Goal: Information Seeking & Learning: Check status

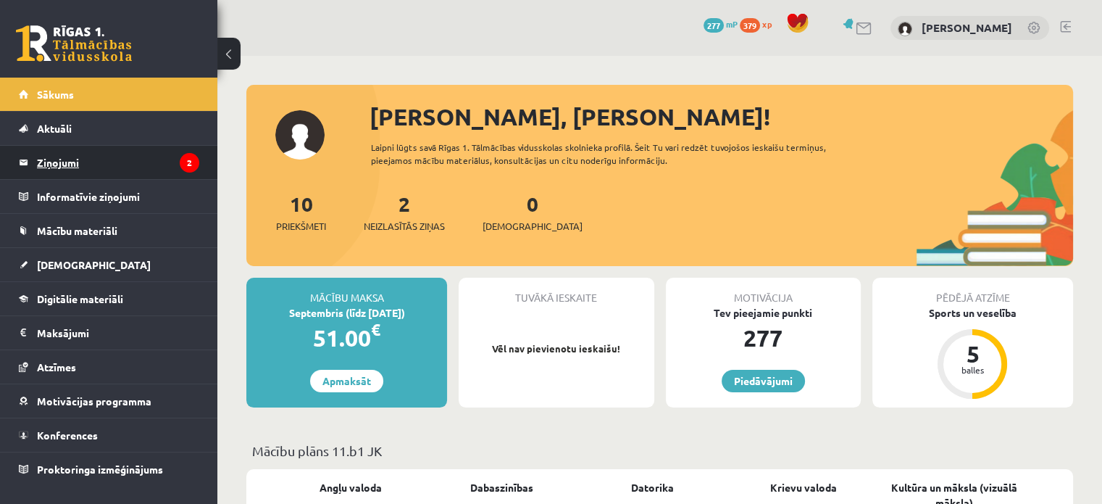
click at [123, 169] on legend "Ziņojumi 2" at bounding box center [118, 162] width 162 height 33
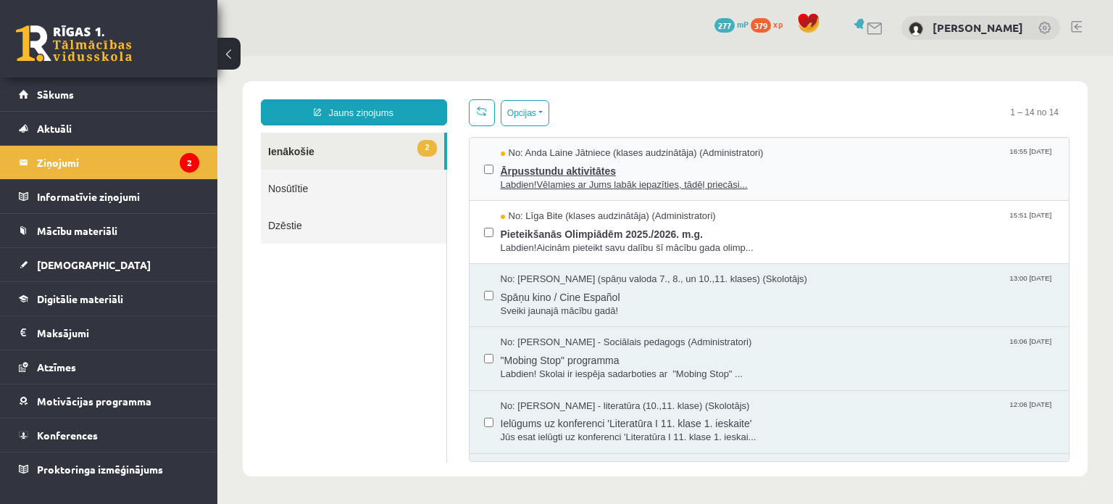
click at [594, 178] on span "Labdien!Vēlamies ar Jums labāk iepazīties, tādēļ priecāsi..." at bounding box center [778, 185] width 554 height 14
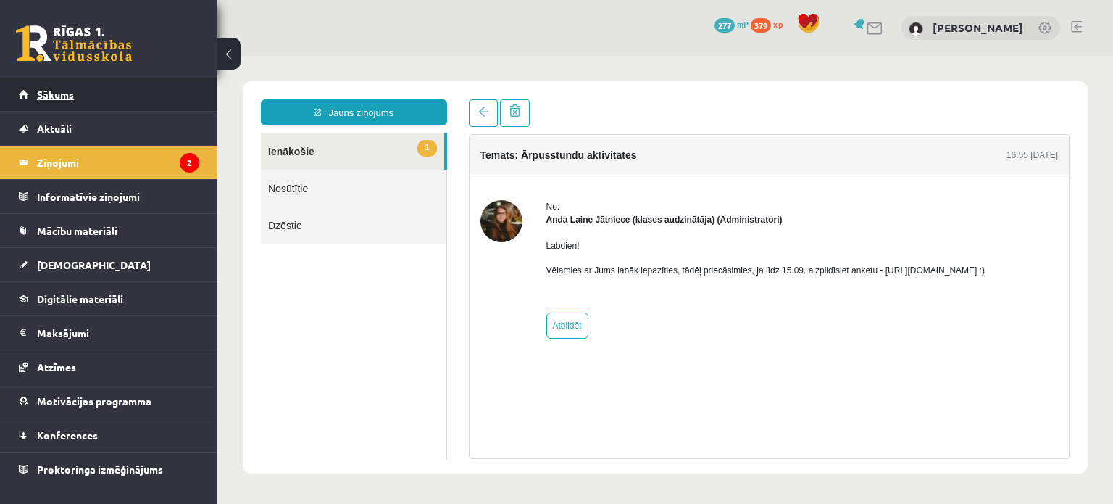
click at [112, 87] on link "Sākums" at bounding box center [109, 94] width 180 height 33
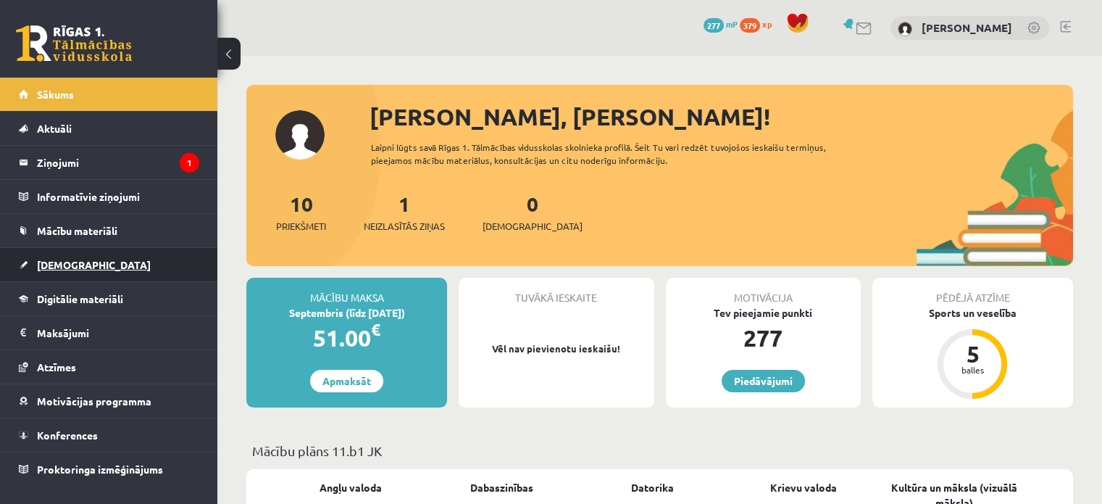
scroll to position [24, 0]
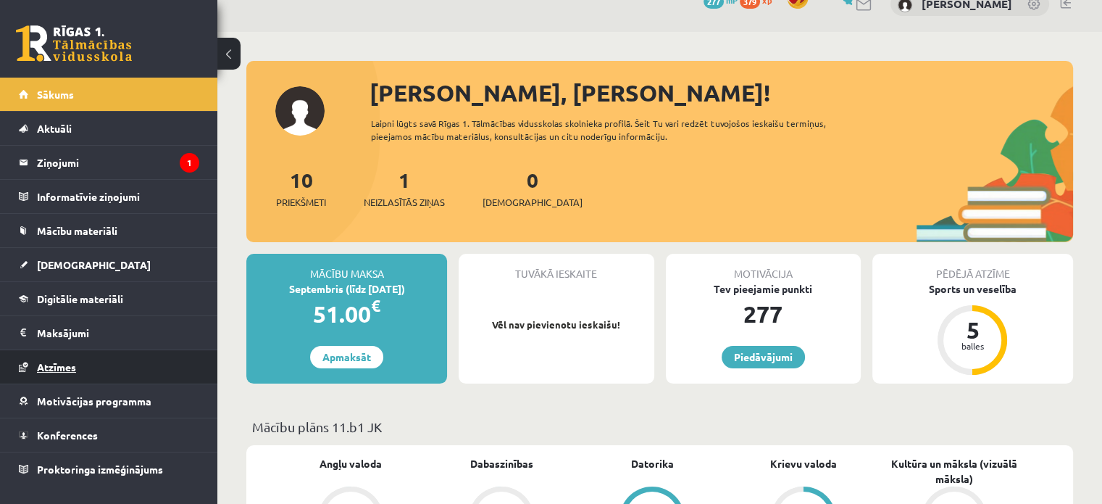
click at [87, 371] on link "Atzīmes" at bounding box center [109, 366] width 180 height 33
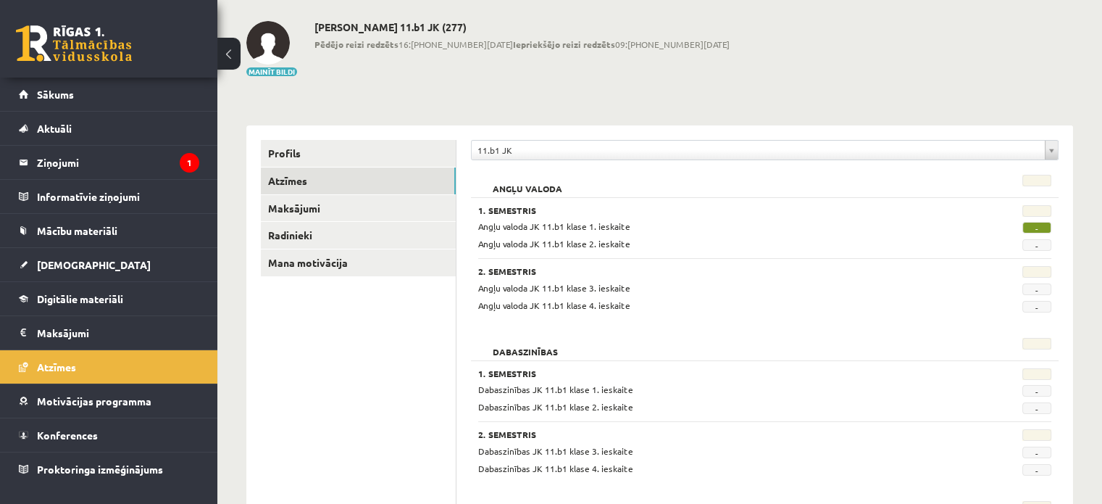
scroll to position [120, 0]
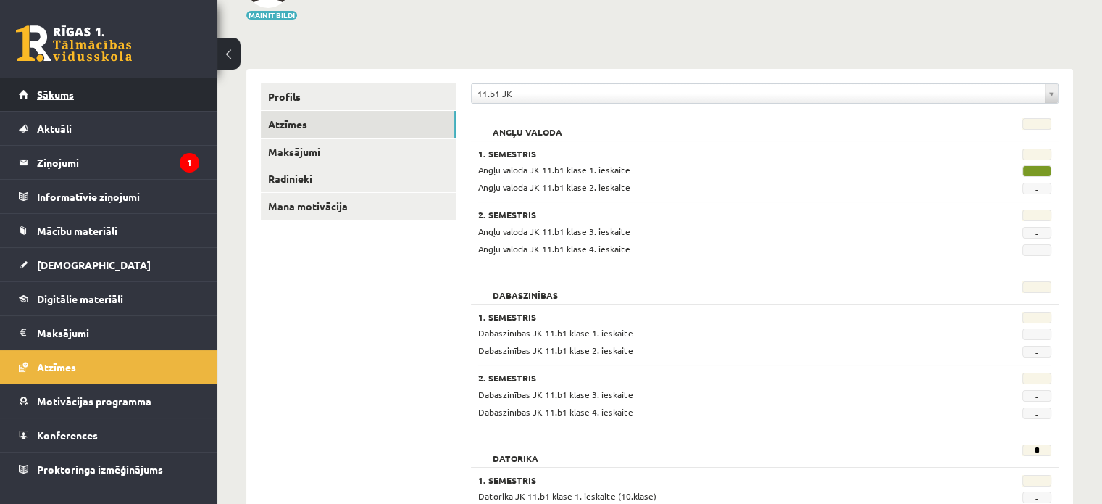
click at [70, 94] on span "Sākums" at bounding box center [55, 94] width 37 height 13
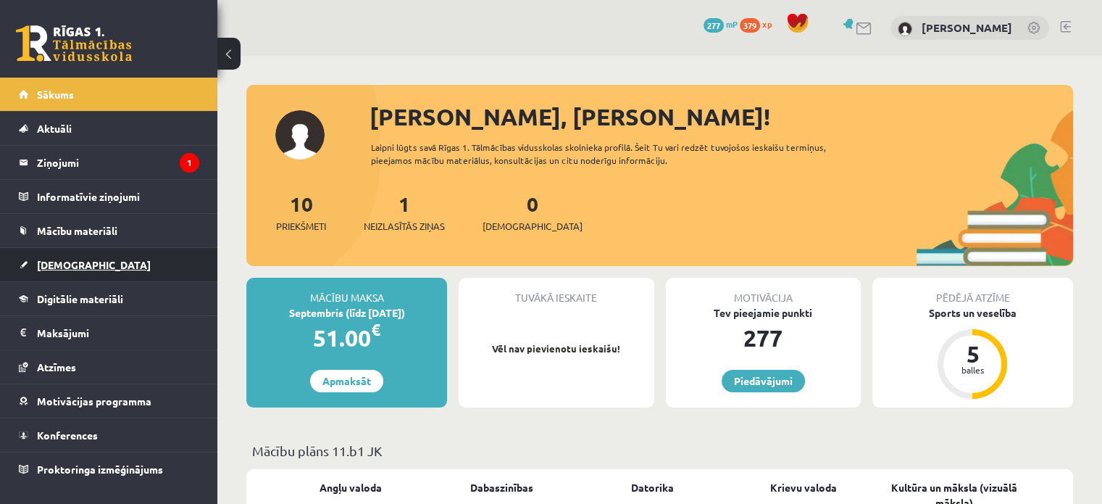
click at [64, 265] on span "[DEMOGRAPHIC_DATA]" at bounding box center [94, 264] width 114 height 13
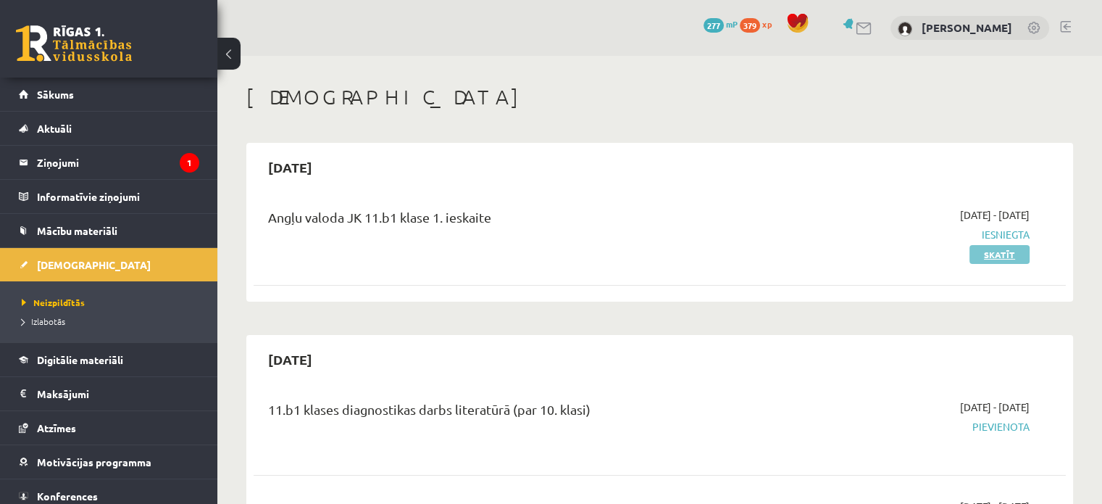
click at [1015, 252] on link "Skatīt" at bounding box center [1000, 254] width 60 height 19
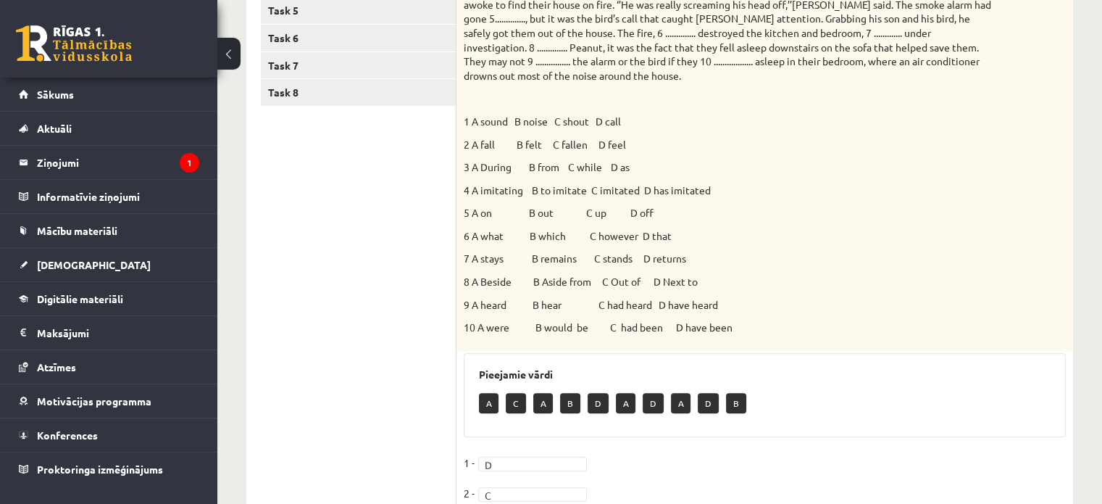
scroll to position [241, 0]
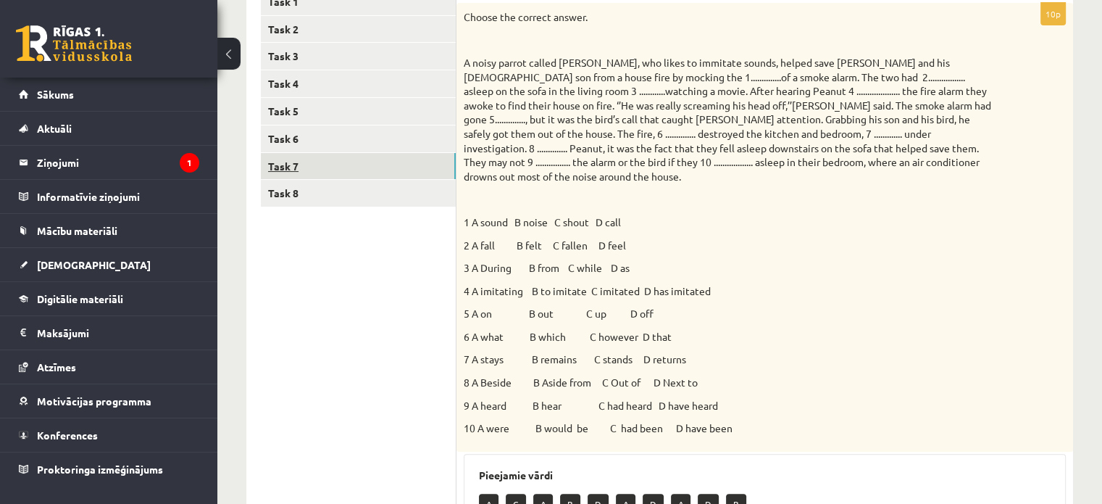
click at [382, 173] on link "Task 7" at bounding box center [358, 166] width 195 height 27
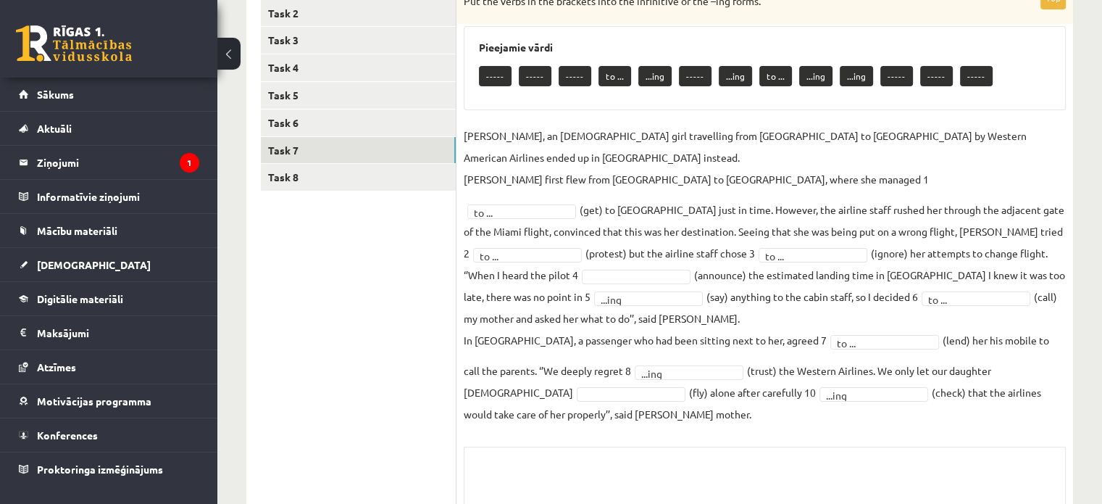
scroll to position [250, 0]
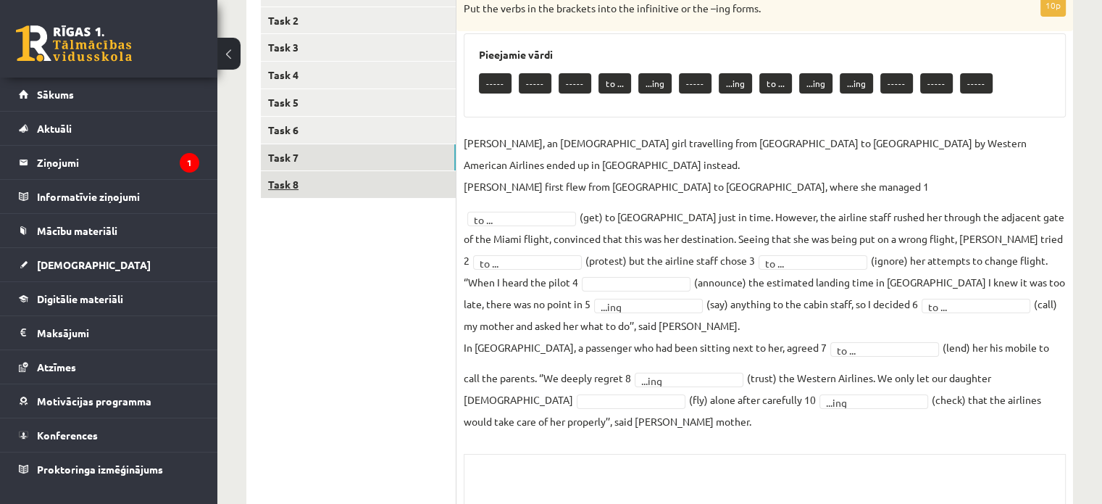
click at [323, 177] on link "Task 8" at bounding box center [358, 184] width 195 height 27
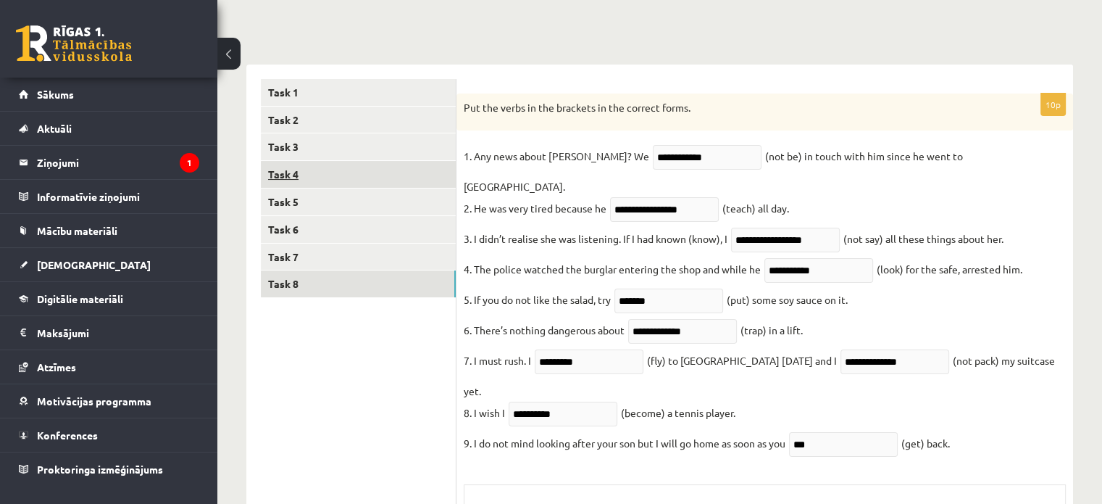
scroll to position [150, 0]
click at [291, 179] on link "Task 4" at bounding box center [358, 175] width 195 height 27
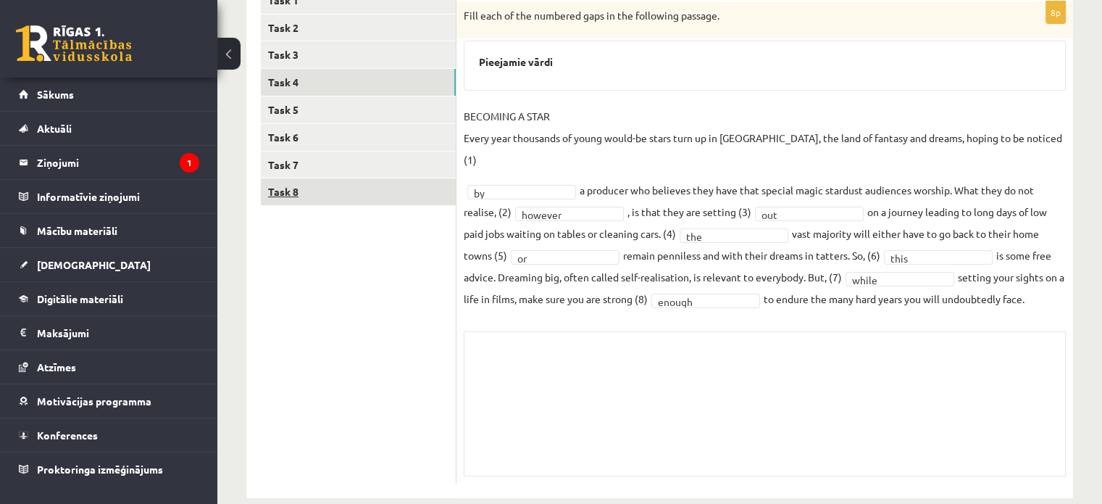
scroll to position [244, 0]
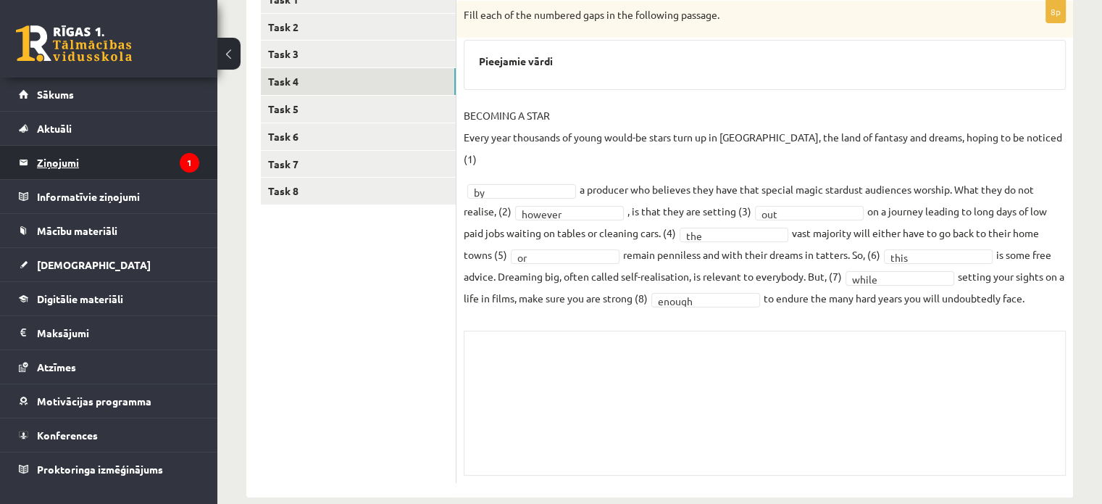
click at [75, 162] on legend "Ziņojumi 1" at bounding box center [118, 162] width 162 height 33
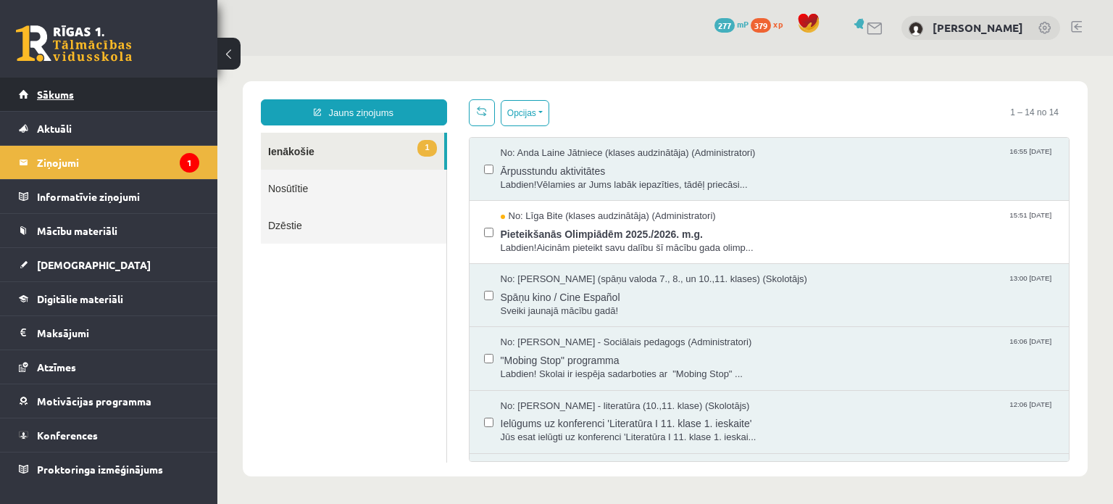
click at [72, 95] on span "Sākums" at bounding box center [55, 94] width 37 height 13
